Goal: Task Accomplishment & Management: Use online tool/utility

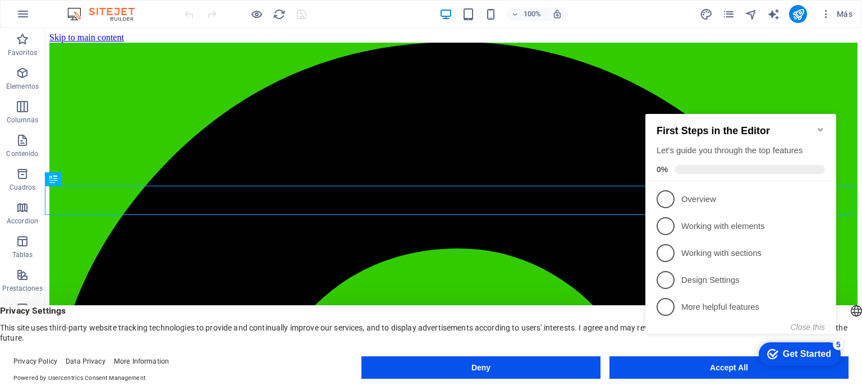
scroll to position [298, 0]
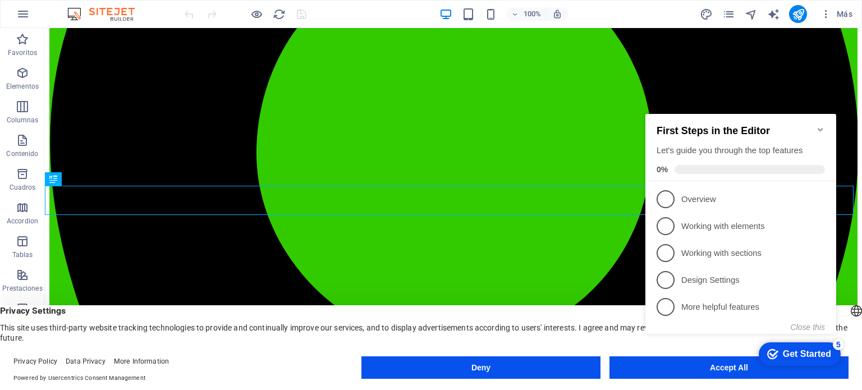
click at [817, 125] on icon "Minimize checklist" at bounding box center [820, 129] width 9 height 9
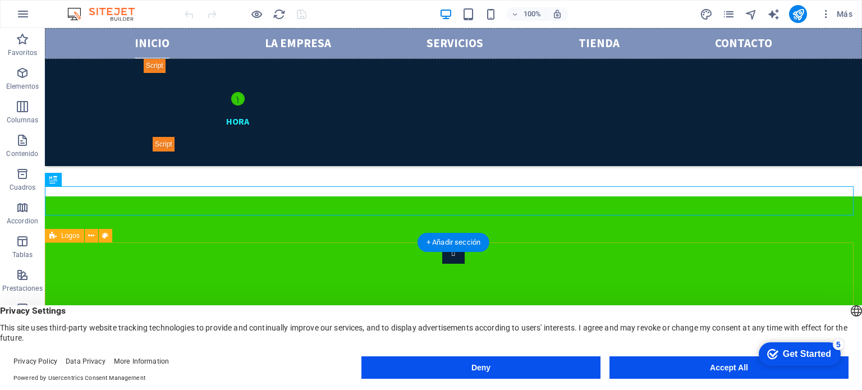
scroll to position [242, 0]
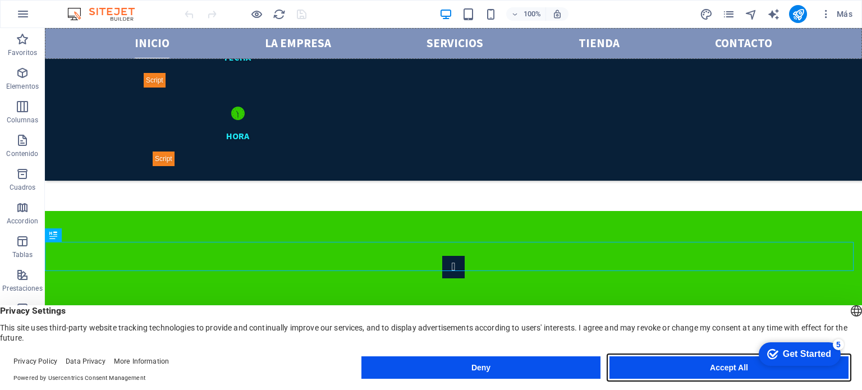
drag, startPoint x: 703, startPoint y: 365, endPoint x: 813, endPoint y: 295, distance: 130.2
click at [813, 305] on div "English Deutsch English Deutsch Privacy Settings This site uses third-party web…" at bounding box center [431, 347] width 862 height 85
click at [849, 307] on div "English Deutsch" at bounding box center [857, 312] width 16 height 19
click at [679, 367] on button "Accept All" at bounding box center [729, 367] width 239 height 22
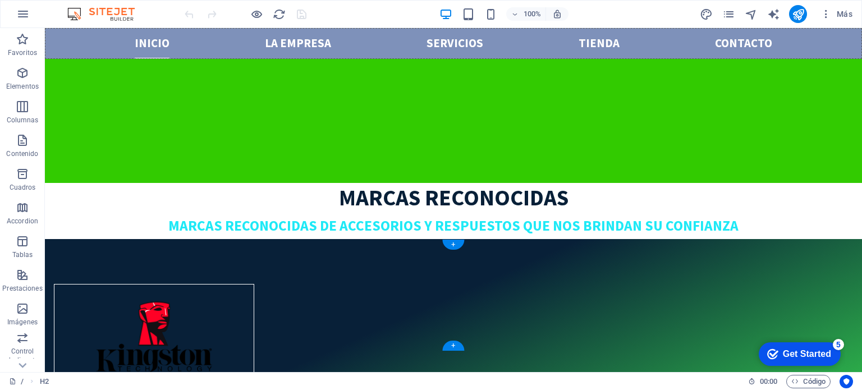
scroll to position [635, 0]
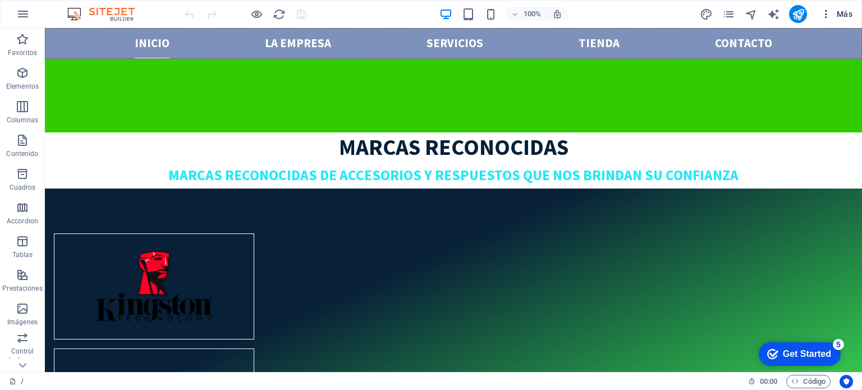
click at [828, 18] on icon "button" at bounding box center [826, 13] width 11 height 11
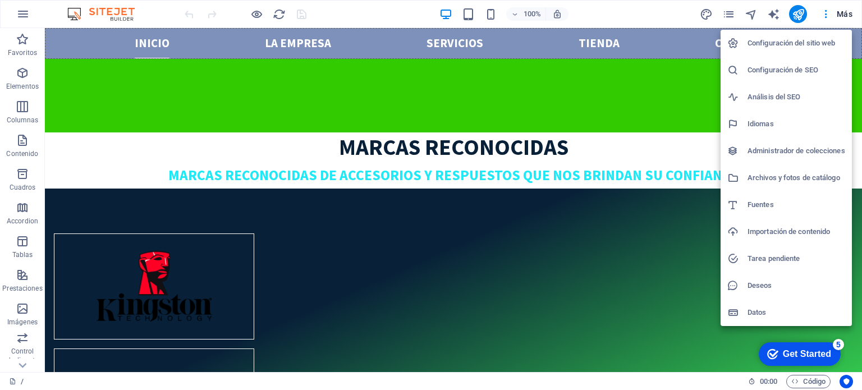
click at [801, 38] on h6 "Configuración del sitio web" at bounding box center [797, 42] width 98 height 13
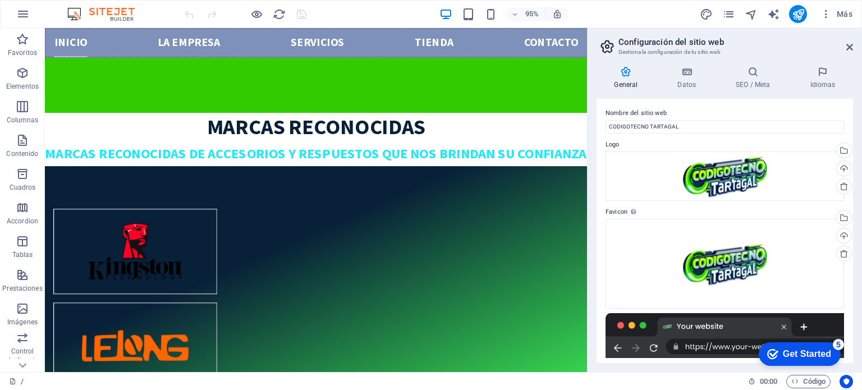
scroll to position [0, 0]
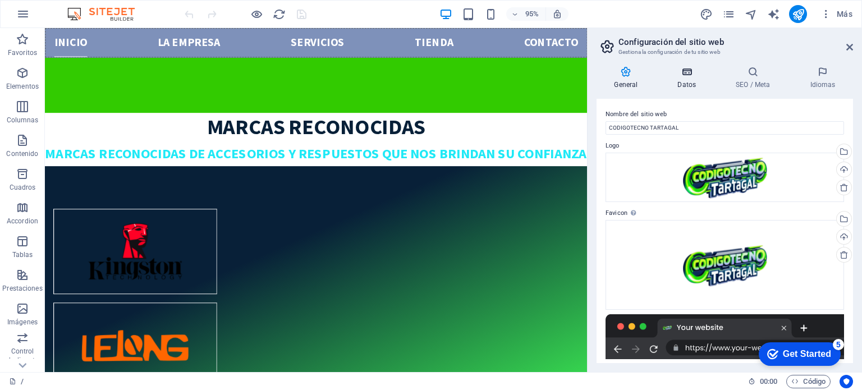
click at [689, 79] on h4 "Datos" at bounding box center [689, 78] width 58 height 24
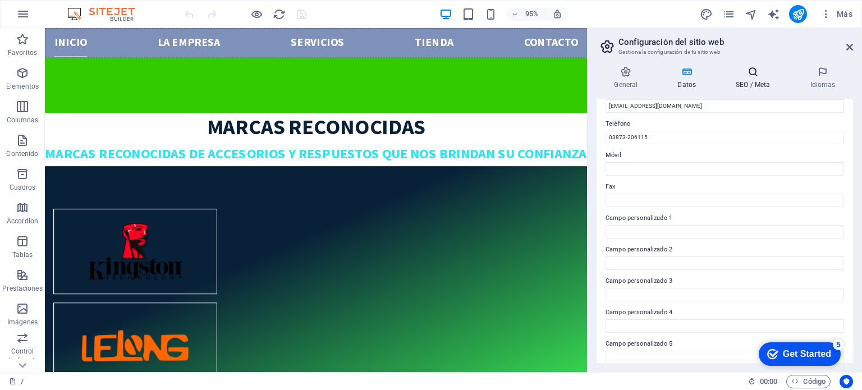
scroll to position [218, 0]
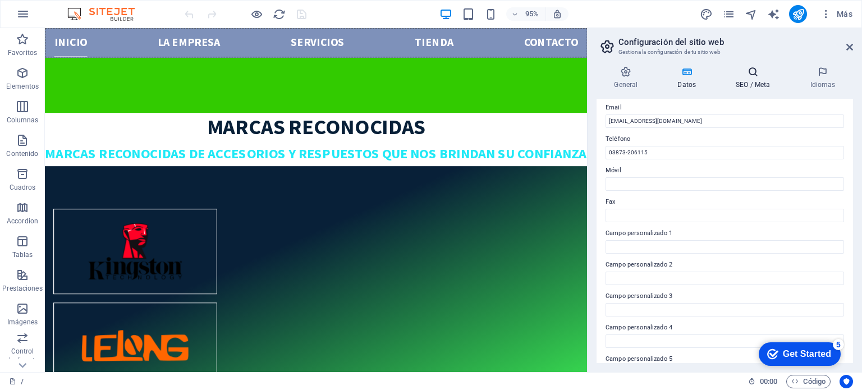
click at [755, 83] on h4 "SEO / Meta" at bounding box center [756, 78] width 74 height 24
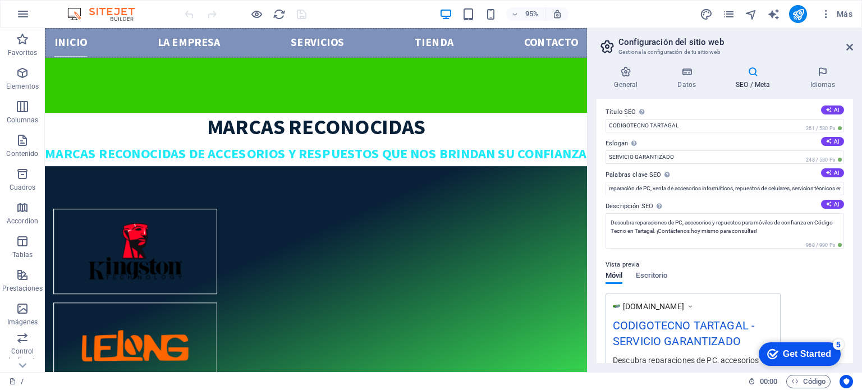
scroll to position [0, 0]
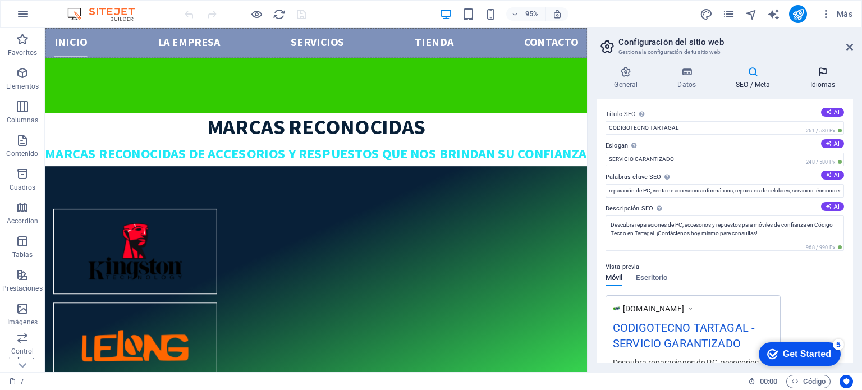
click at [825, 78] on h4 "Idiomas" at bounding box center [823, 78] width 61 height 24
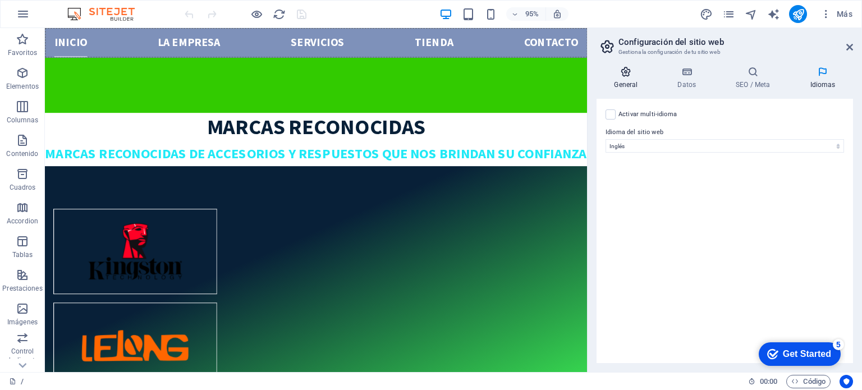
click at [632, 77] on h4 "General" at bounding box center [628, 78] width 63 height 24
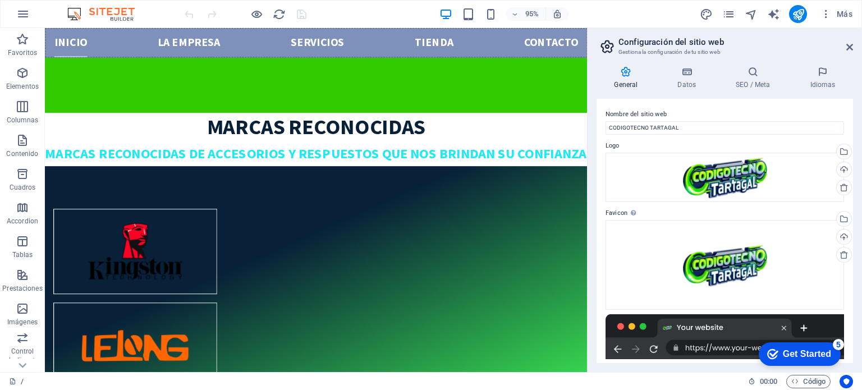
scroll to position [152, 0]
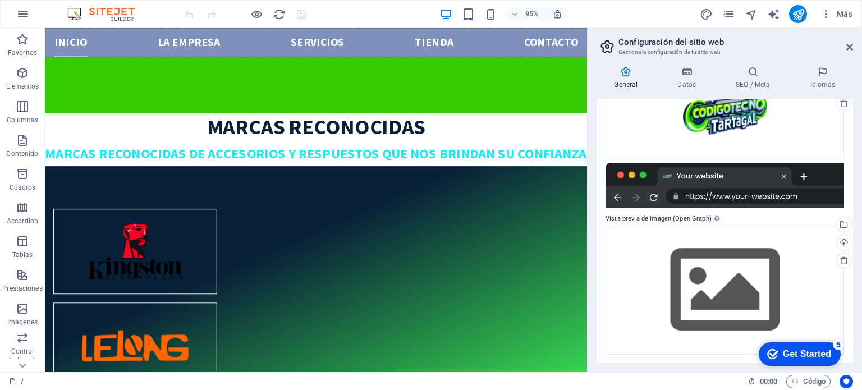
click at [844, 47] on h2 "Configuración del sitio web" at bounding box center [736, 42] width 235 height 10
click at [850, 52] on header "Configuración del sitio web Gestiona la configuración de tu sitio web" at bounding box center [726, 42] width 254 height 29
click at [847, 42] on h2 "Configuración del sitio web" at bounding box center [736, 42] width 235 height 10
click at [828, 16] on icon "button" at bounding box center [826, 13] width 11 height 11
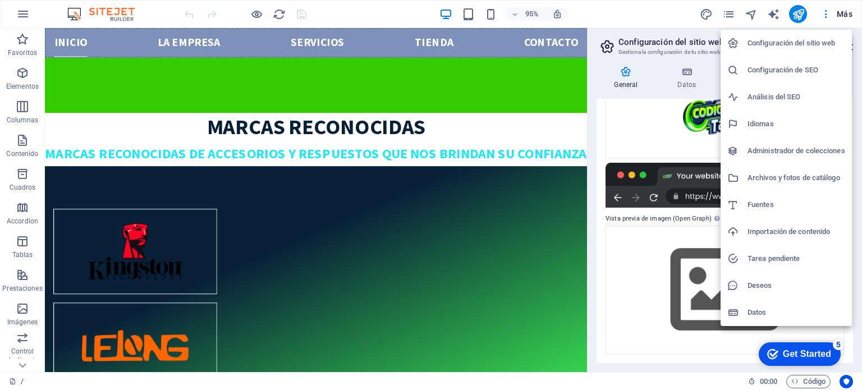
click at [784, 70] on h6 "Configuración de SEO" at bounding box center [797, 69] width 98 height 13
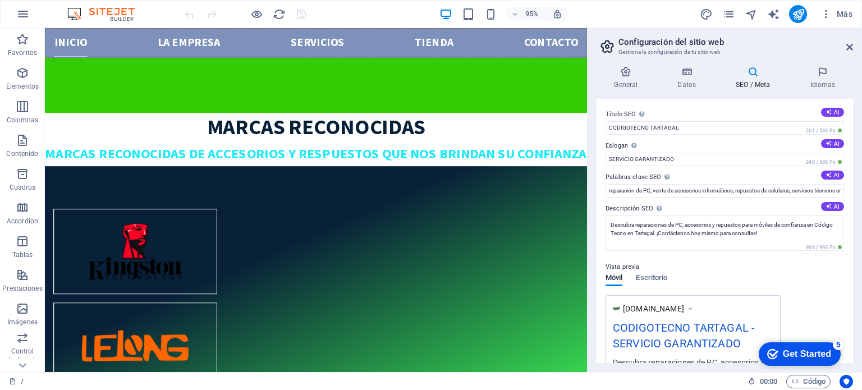
click at [855, 44] on aside "Configuración del sitio web Gestiona la configuración de tu sitio web General D…" at bounding box center [724, 200] width 275 height 344
click at [849, 47] on icon at bounding box center [850, 47] width 7 height 9
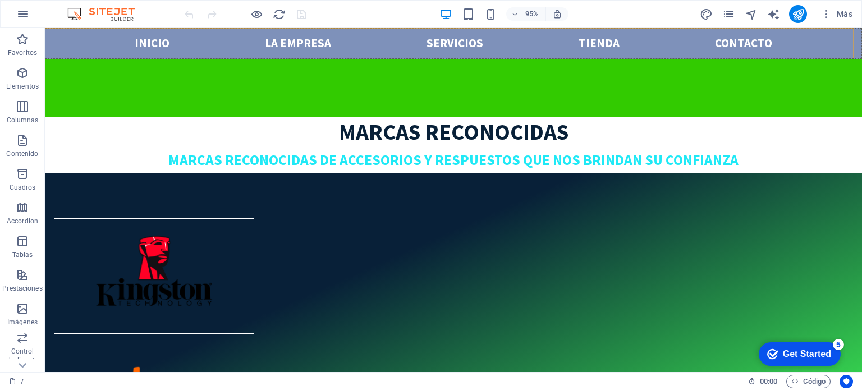
scroll to position [635, 0]
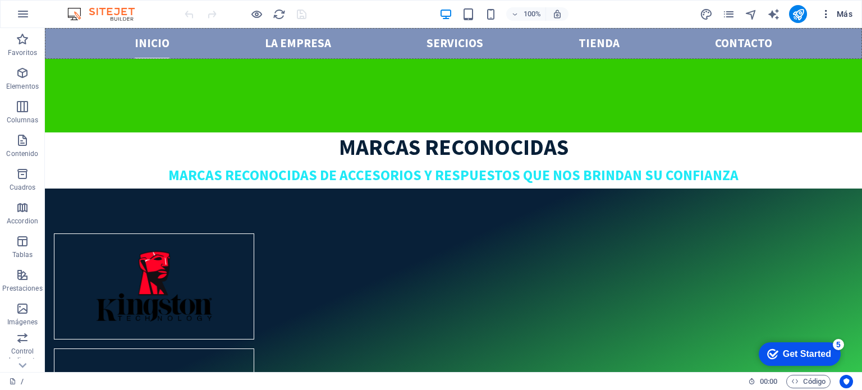
click at [826, 18] on icon "button" at bounding box center [826, 13] width 11 height 11
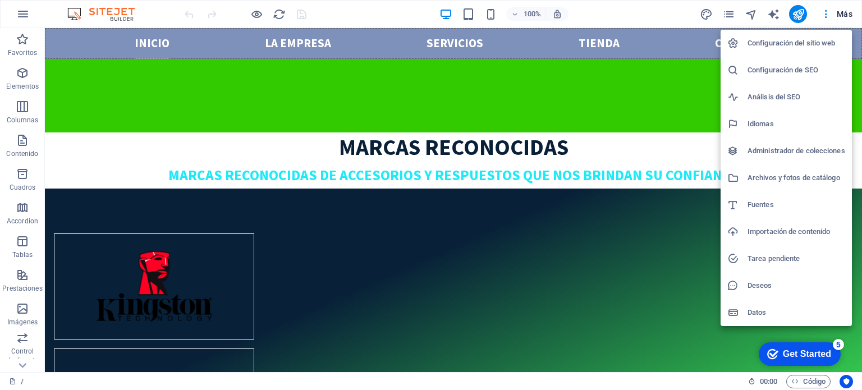
click at [748, 314] on h6 "Datos" at bounding box center [797, 312] width 98 height 13
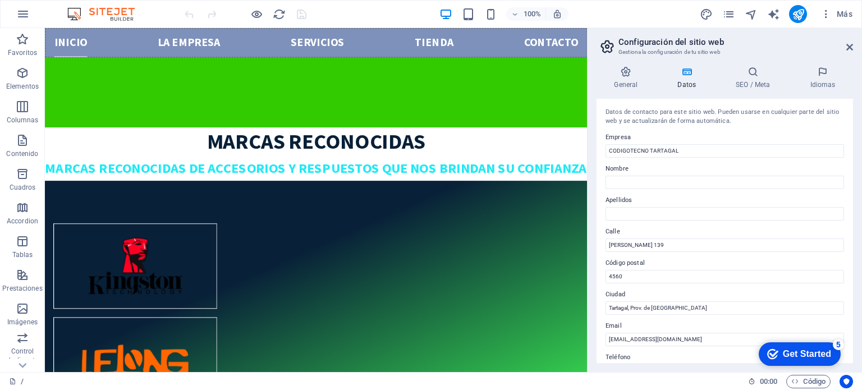
scroll to position [650, 0]
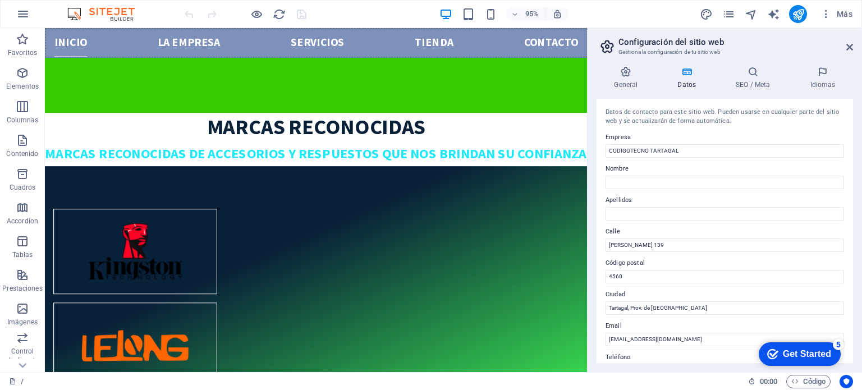
click at [850, 58] on div "General Datos SEO / Meta Idiomas Nombre del sitio web CODIGOTECNO TARTAGAL Logo…" at bounding box center [725, 214] width 275 height 315
click at [850, 51] on icon at bounding box center [850, 47] width 7 height 9
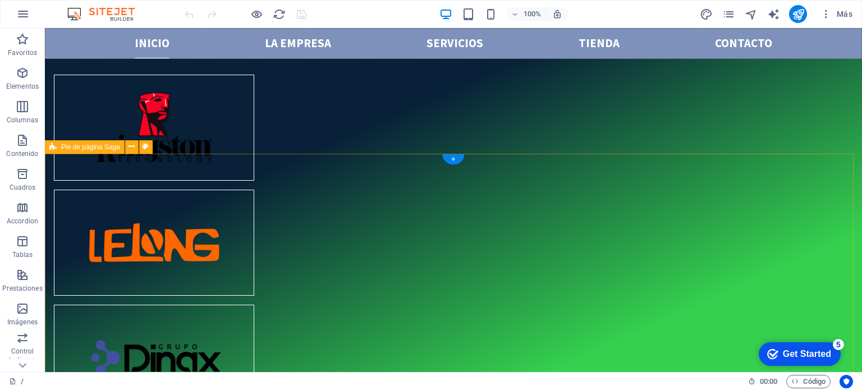
scroll to position [861, 0]
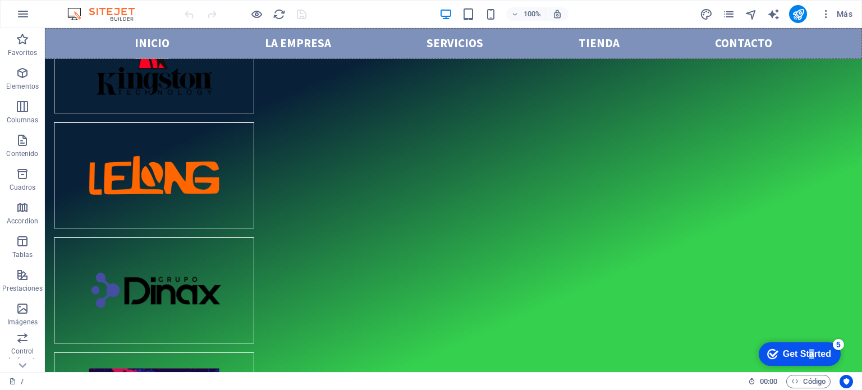
click at [809, 355] on div "Get Started" at bounding box center [807, 354] width 48 height 10
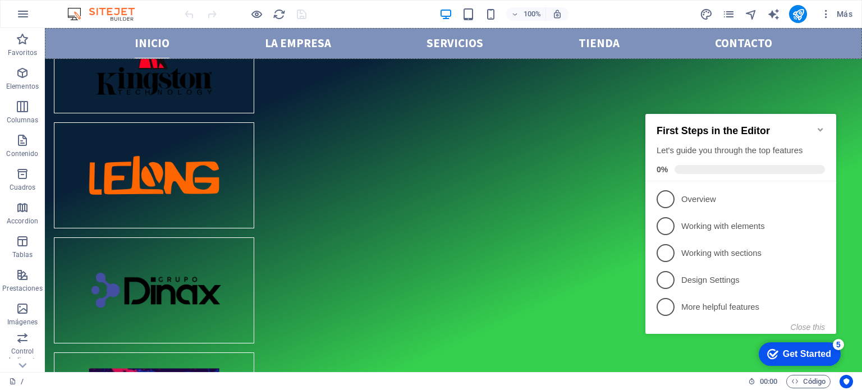
click at [823, 125] on icon "Minimize checklist" at bounding box center [820, 129] width 9 height 9
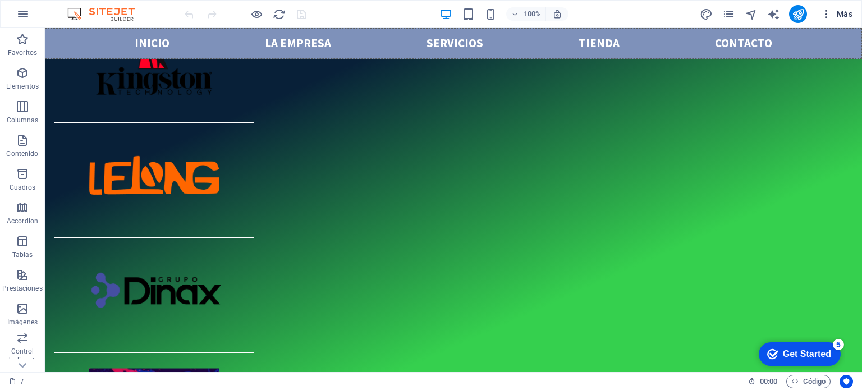
click at [852, 20] on button "Más" at bounding box center [836, 14] width 41 height 18
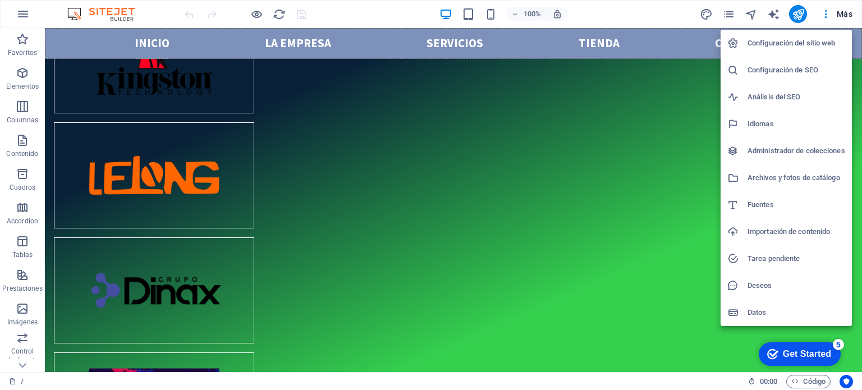
click at [676, 216] on div at bounding box center [431, 195] width 862 height 390
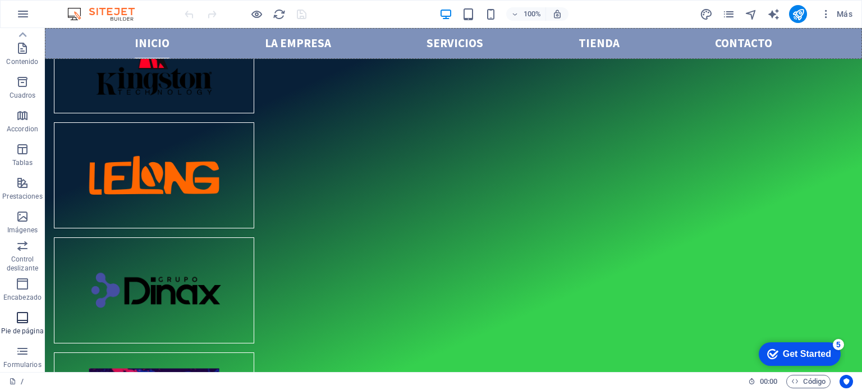
scroll to position [0, 0]
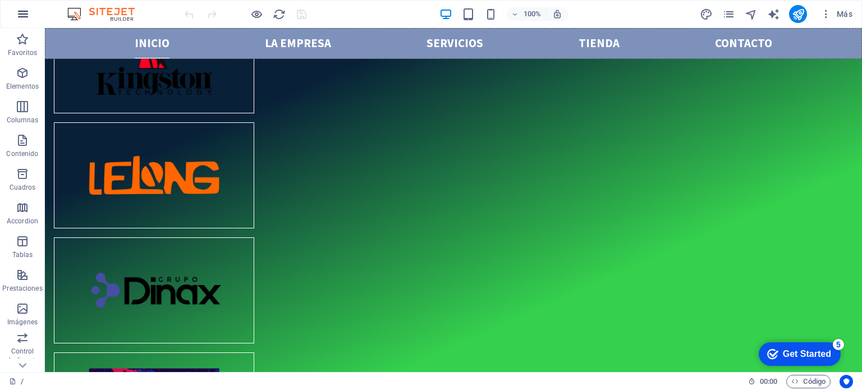
click at [21, 13] on icon "button" at bounding box center [22, 13] width 13 height 13
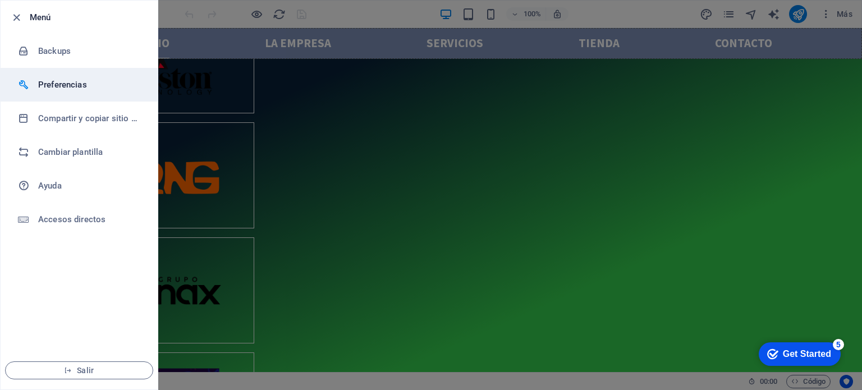
click at [70, 90] on h6 "Preferencias" at bounding box center [90, 84] width 104 height 13
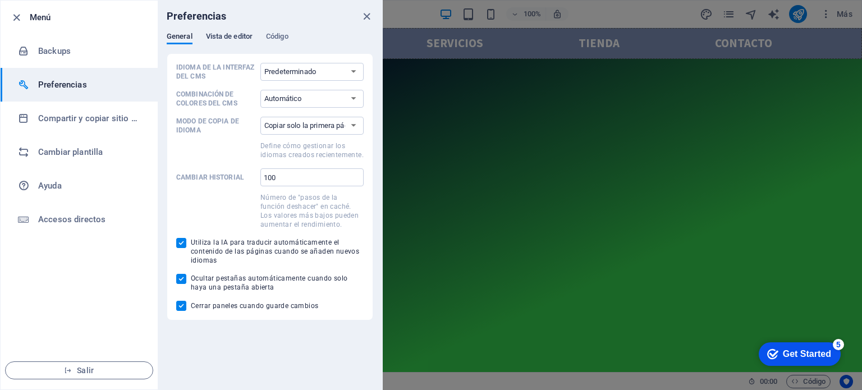
click at [247, 40] on span "Vista de editor" at bounding box center [229, 38] width 47 height 16
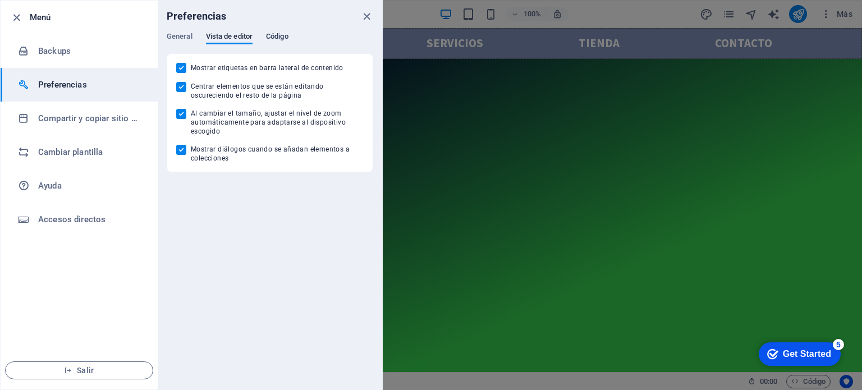
click at [277, 33] on span "Código" at bounding box center [277, 38] width 22 height 16
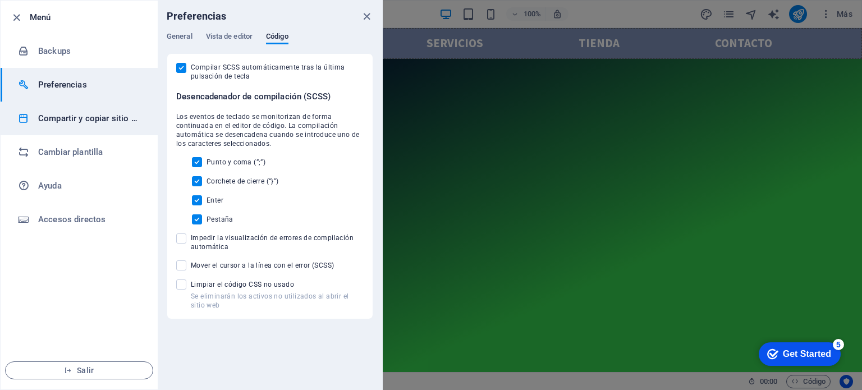
click at [68, 127] on li "Compartir y copiar sitio web" at bounding box center [79, 119] width 157 height 34
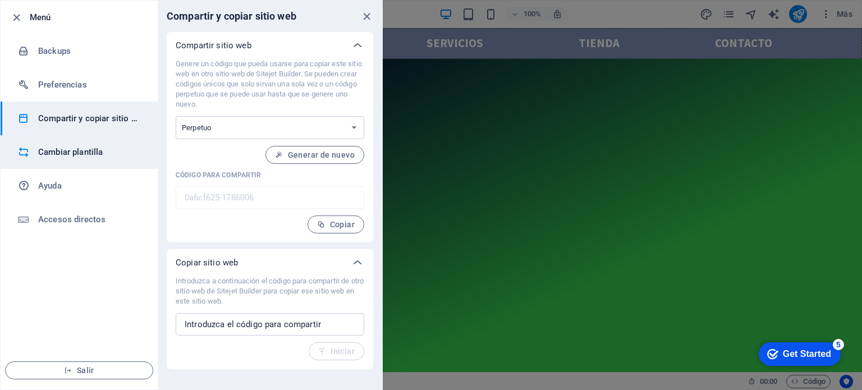
click at [72, 157] on h6 "Cambiar plantilla" at bounding box center [90, 151] width 104 height 13
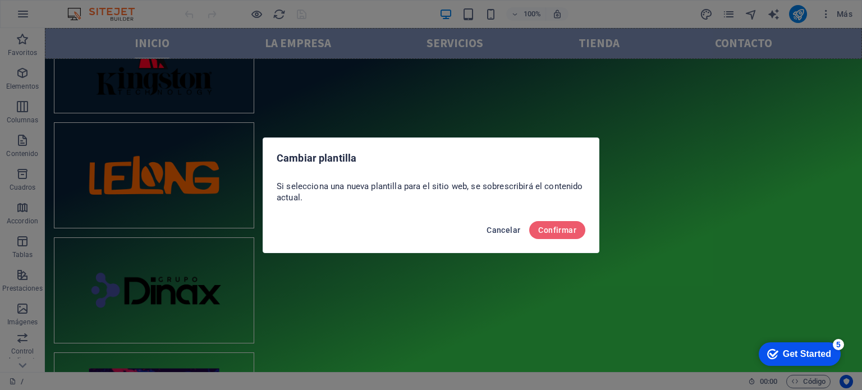
click at [516, 228] on span "Cancelar" at bounding box center [504, 230] width 34 height 9
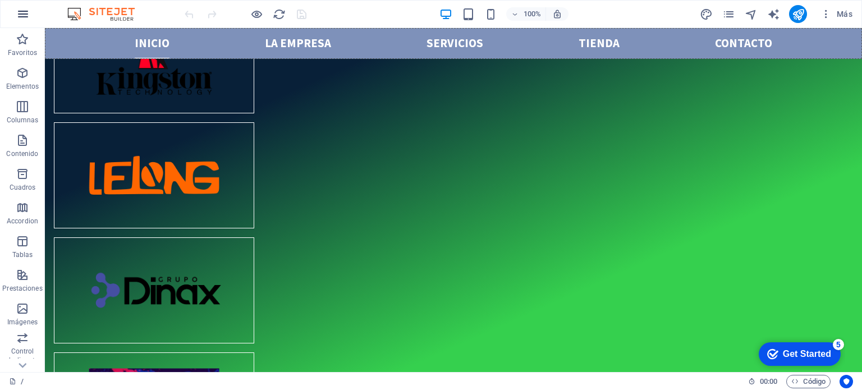
click at [24, 21] on button "button" at bounding box center [23, 14] width 27 height 27
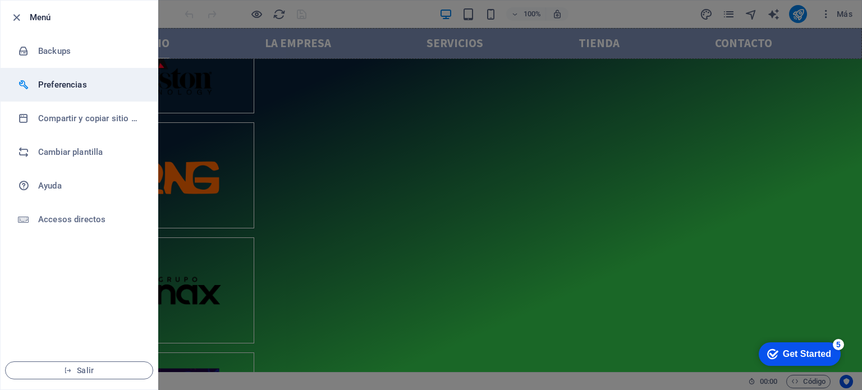
click at [65, 84] on h6 "Preferencias" at bounding box center [90, 84] width 104 height 13
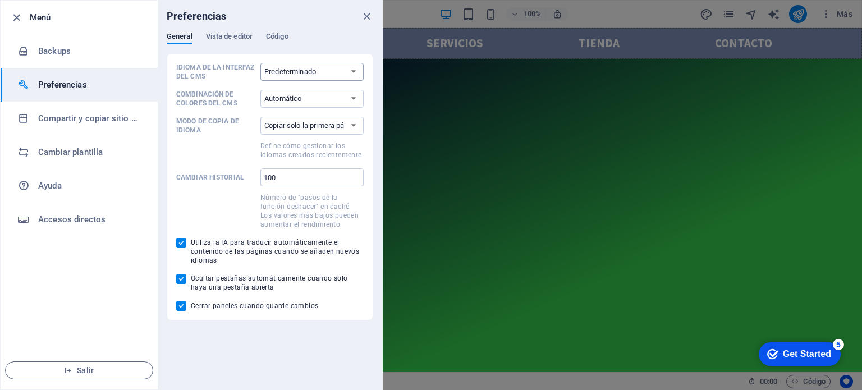
click at [341, 67] on select "Predeterminado Deutsch English Español Français Magyar Italiano Nederlands Pols…" at bounding box center [311, 72] width 103 height 18
click at [312, 102] on select "Automático Oscuro Claro" at bounding box center [311, 99] width 103 height 18
click at [328, 129] on select "Copiar solo la primera página Copiar todas las páginas" at bounding box center [311, 126] width 103 height 18
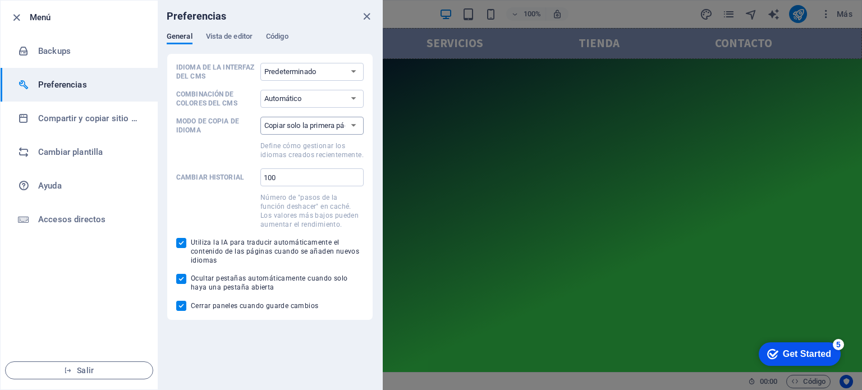
select select "all"
click at [260, 117] on select "Copiar solo la primera página Copiar todas las páginas" at bounding box center [311, 126] width 103 height 18
click at [230, 38] on span "Vista de editor" at bounding box center [229, 38] width 47 height 16
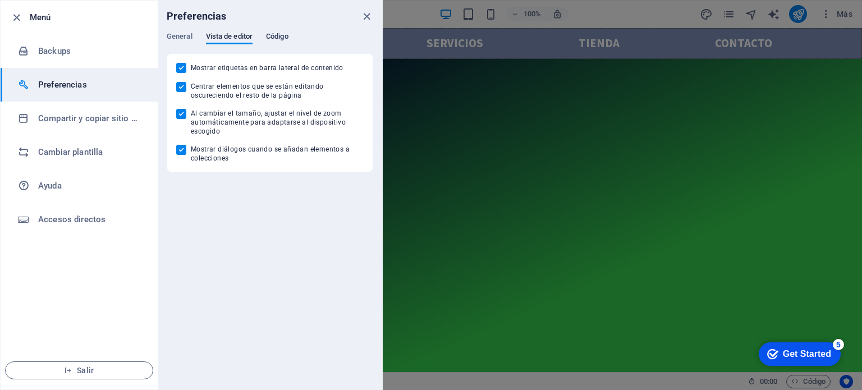
click at [272, 32] on span "Código" at bounding box center [277, 38] width 22 height 16
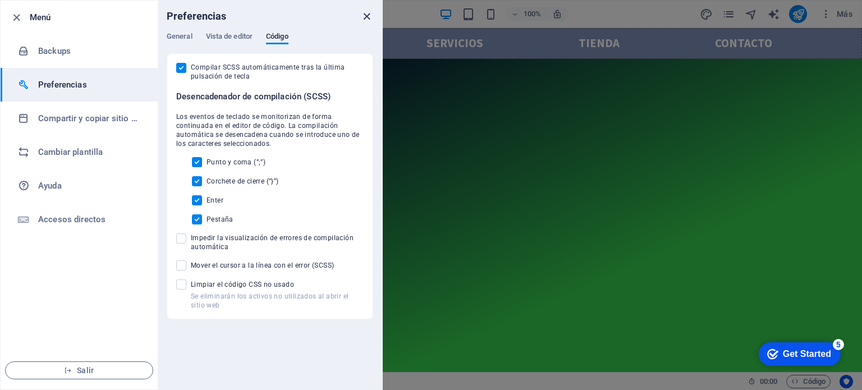
click at [368, 19] on icon "close" at bounding box center [366, 16] width 13 height 13
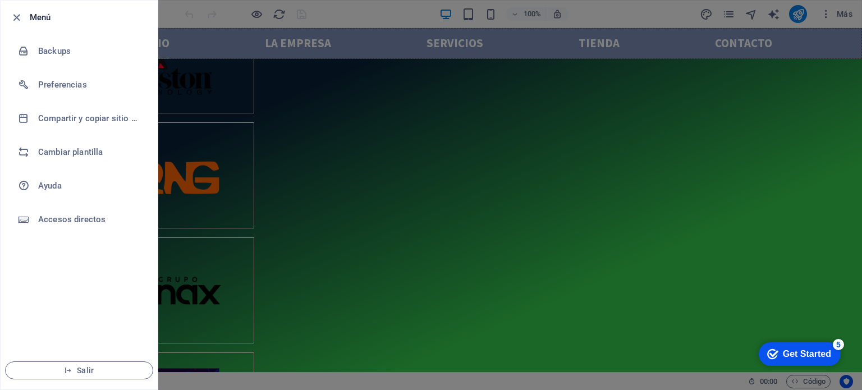
click at [296, 171] on div at bounding box center [431, 195] width 862 height 390
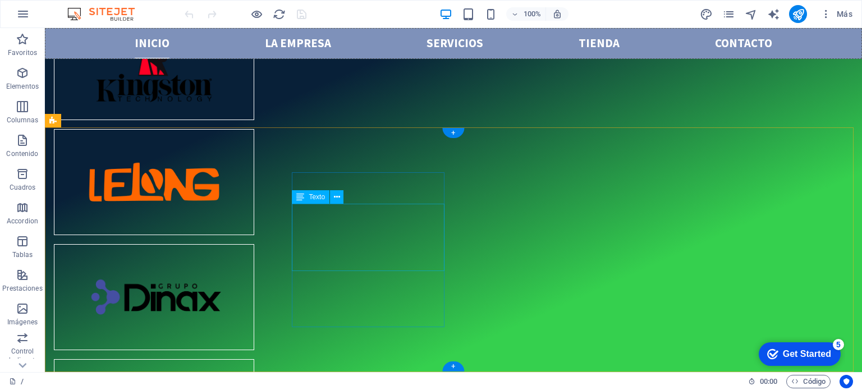
scroll to position [861, 0]
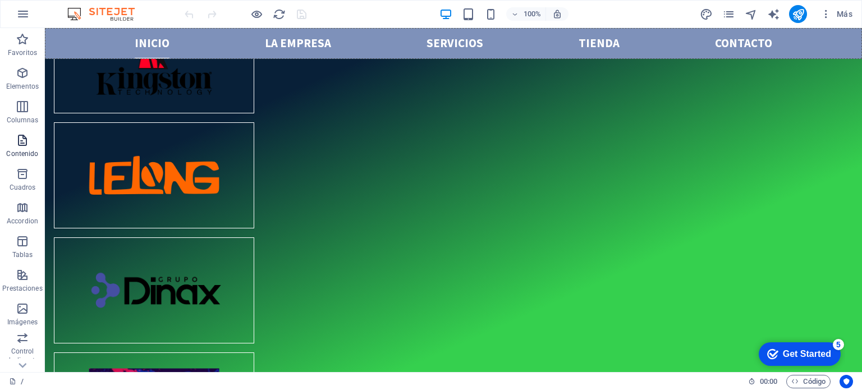
click at [16, 143] on icon "button" at bounding box center [22, 140] width 13 height 13
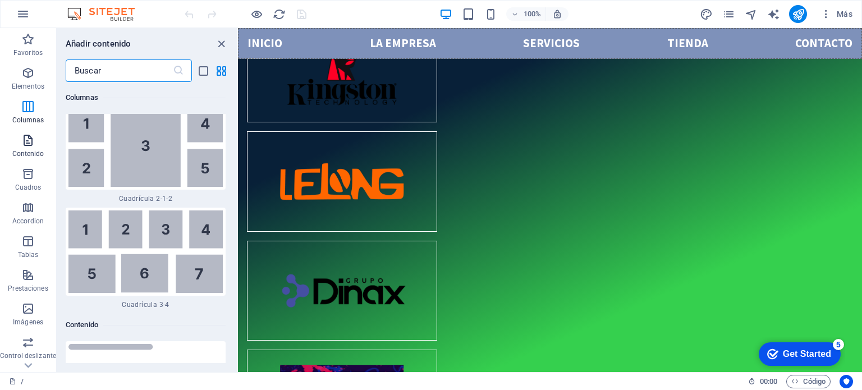
scroll to position [3753, 0]
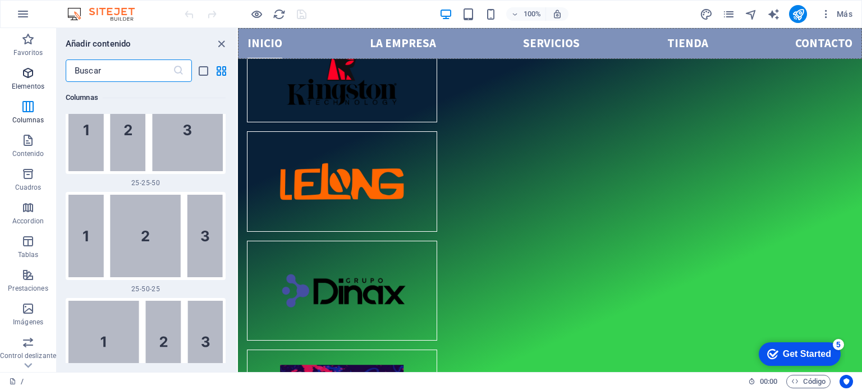
click at [24, 78] on icon "button" at bounding box center [27, 72] width 13 height 13
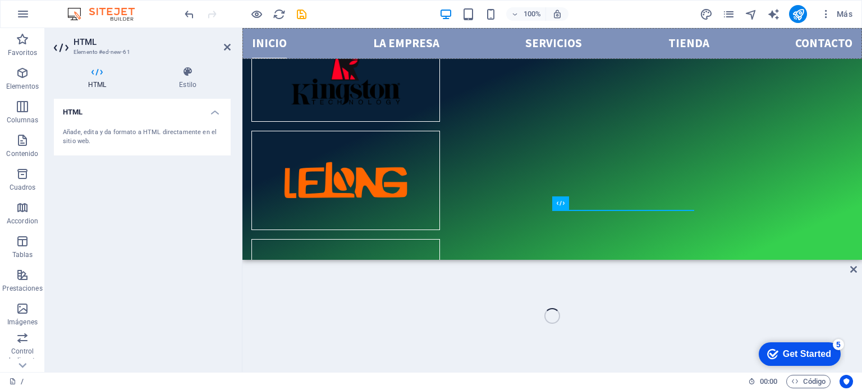
scroll to position [829, 0]
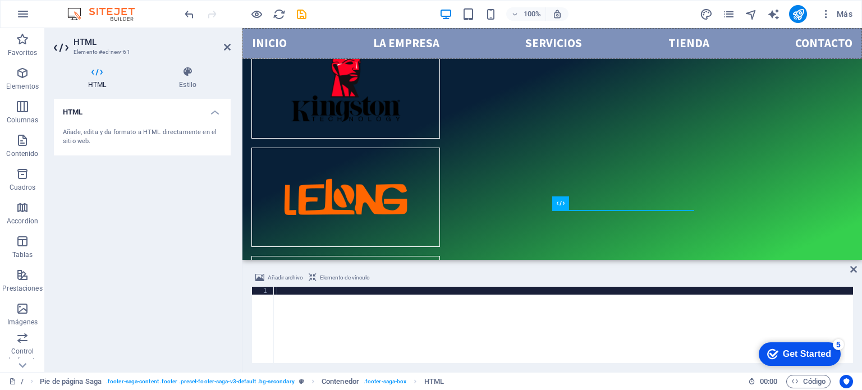
paste textarea "<script type="text/javascript">window.$crisp=[];window.CRISP_WEBSITE_ID="e5133f…"
type textarea "<script type="text/javascript">window.$crisp=[];window.CRISP_WEBSITE_ID="e5133f…"
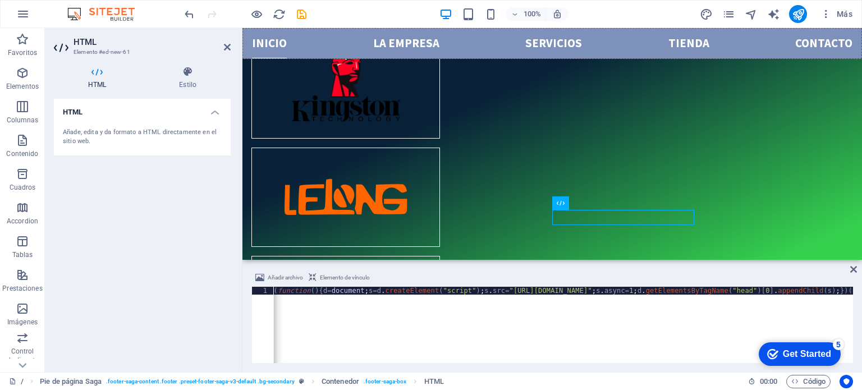
click at [575, 342] on div "< script type = "text/javascript" > window . $crisp = [ ] ; window . CRISP_WEBS…" at bounding box center [333, 332] width 1041 height 90
click at [229, 47] on icon at bounding box center [227, 47] width 7 height 9
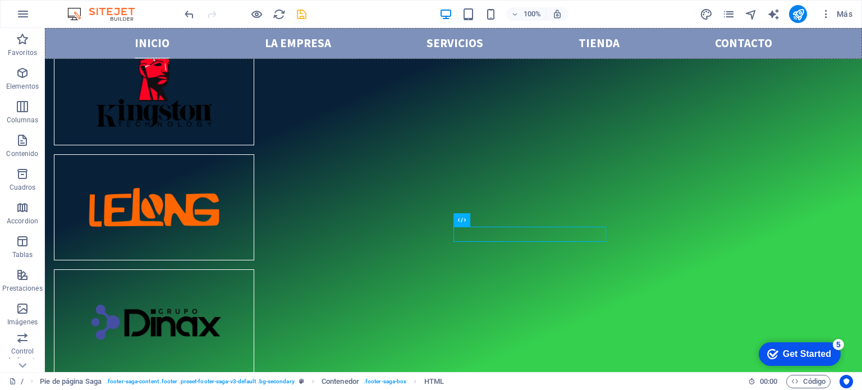
click at [296, 12] on icon "save" at bounding box center [301, 14] width 13 height 13
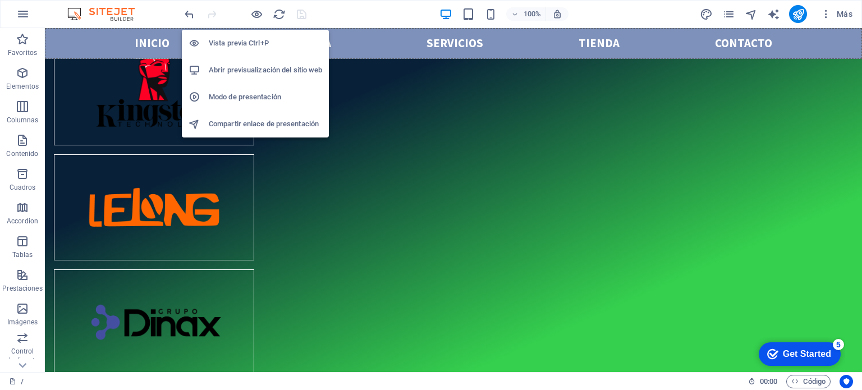
click at [259, 76] on h6 "Abrir previsualización del sitio web" at bounding box center [265, 69] width 113 height 13
